Goal: Task Accomplishment & Management: Manage account settings

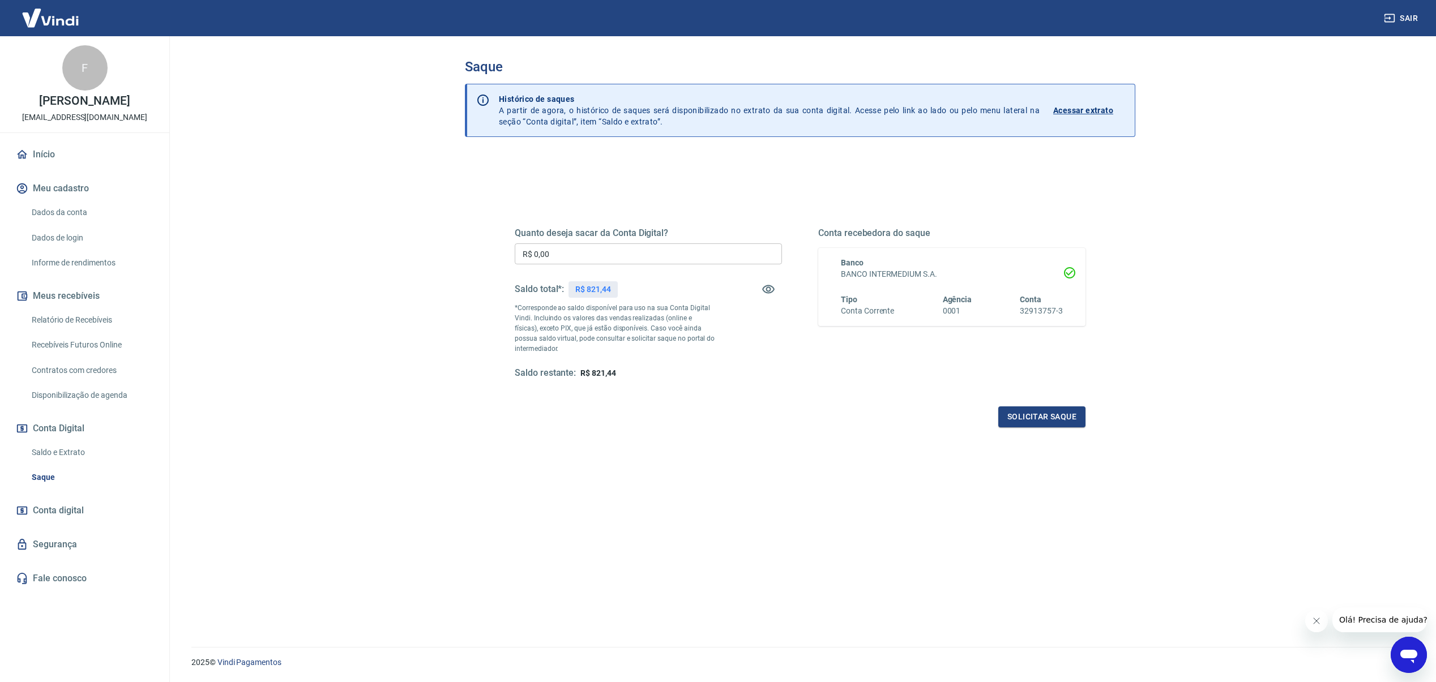
click at [686, 251] on input "R$ 0,00" at bounding box center [648, 253] width 267 height 21
type input "R$ 821,44"
click at [1036, 413] on button "Solicitar saque" at bounding box center [1041, 416] width 87 height 21
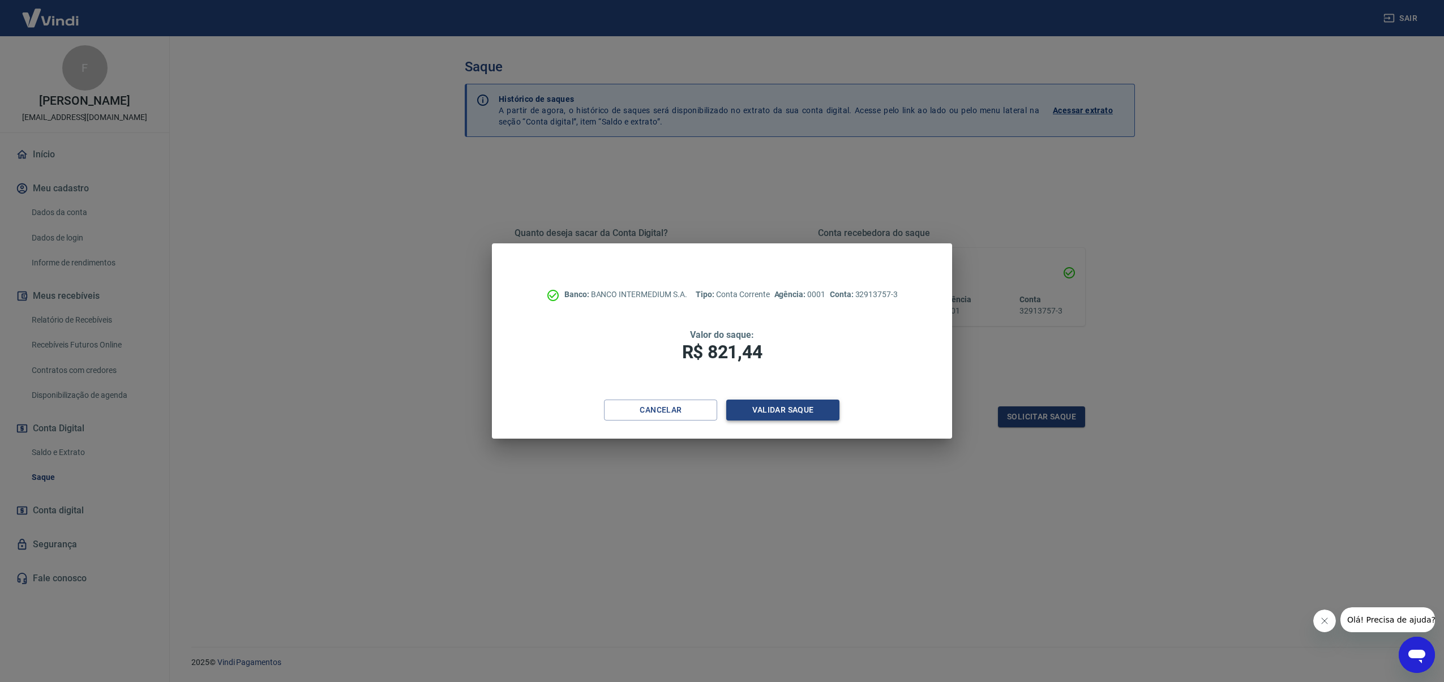
click at [757, 404] on button "Validar saque" at bounding box center [782, 410] width 113 height 21
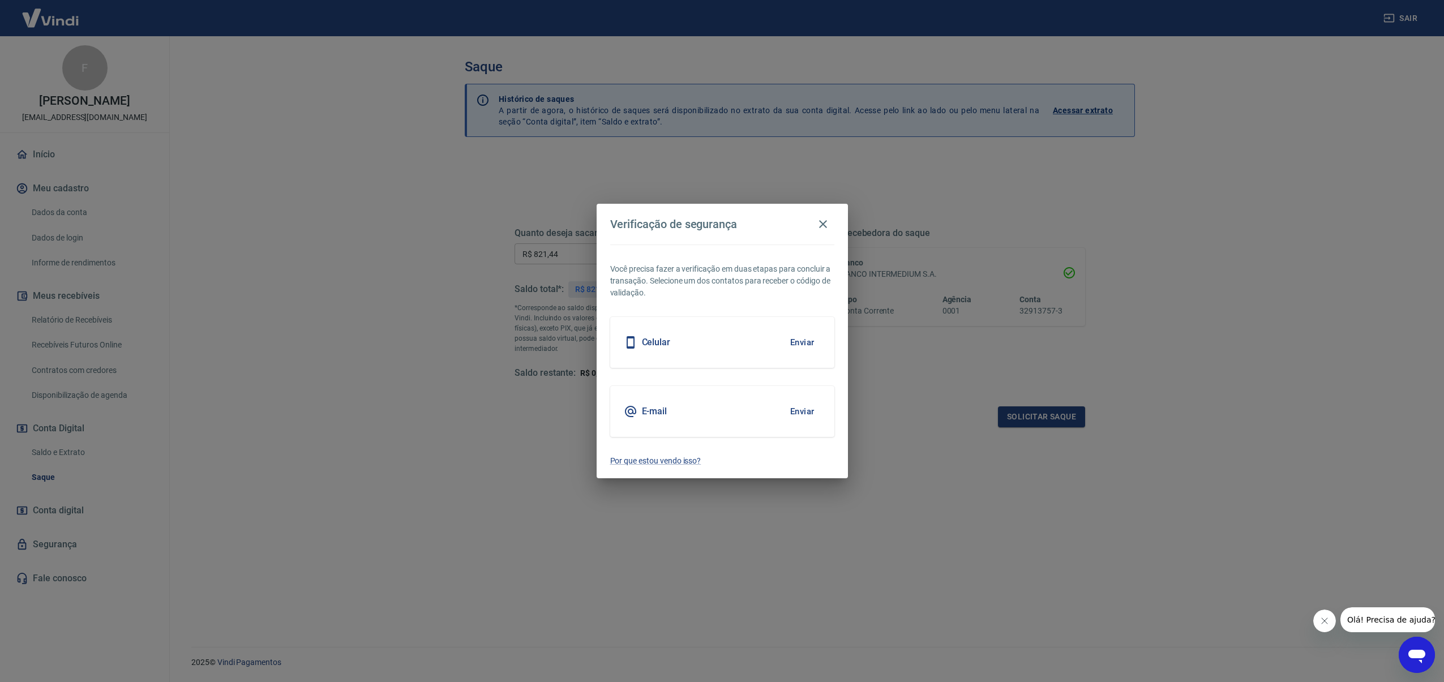
click at [798, 412] on button "Enviar" at bounding box center [802, 412] width 37 height 24
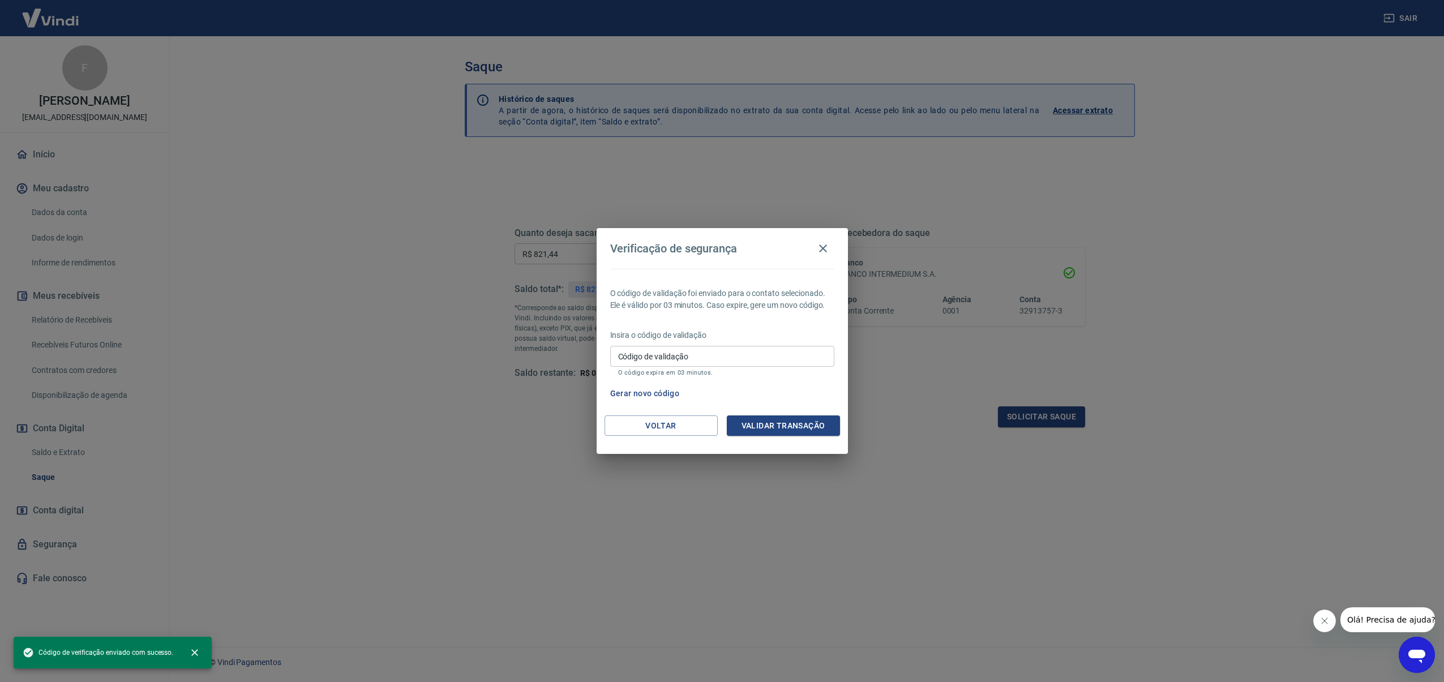
click at [740, 352] on input "Código de validação" at bounding box center [722, 356] width 224 height 21
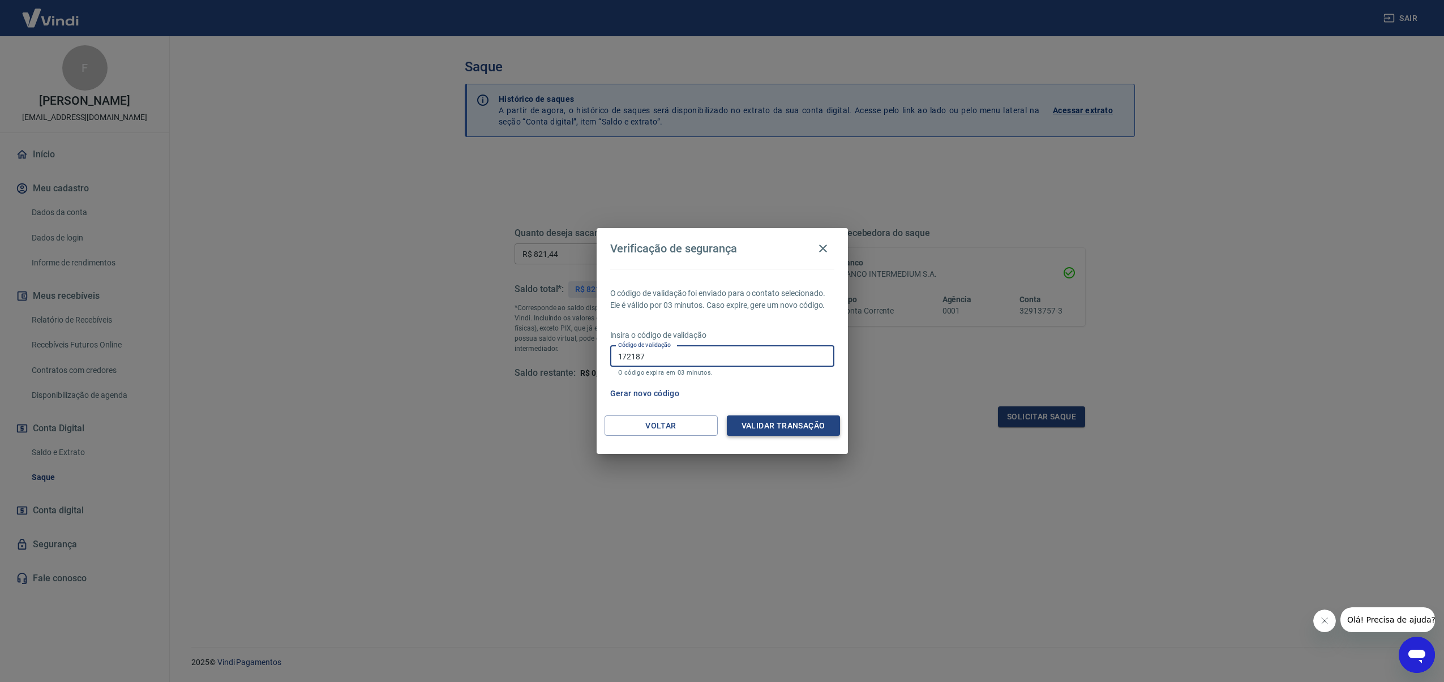
type input "172187"
click at [798, 425] on button "Validar transação" at bounding box center [783, 425] width 113 height 21
